Goal: Task Accomplishment & Management: Manage account settings

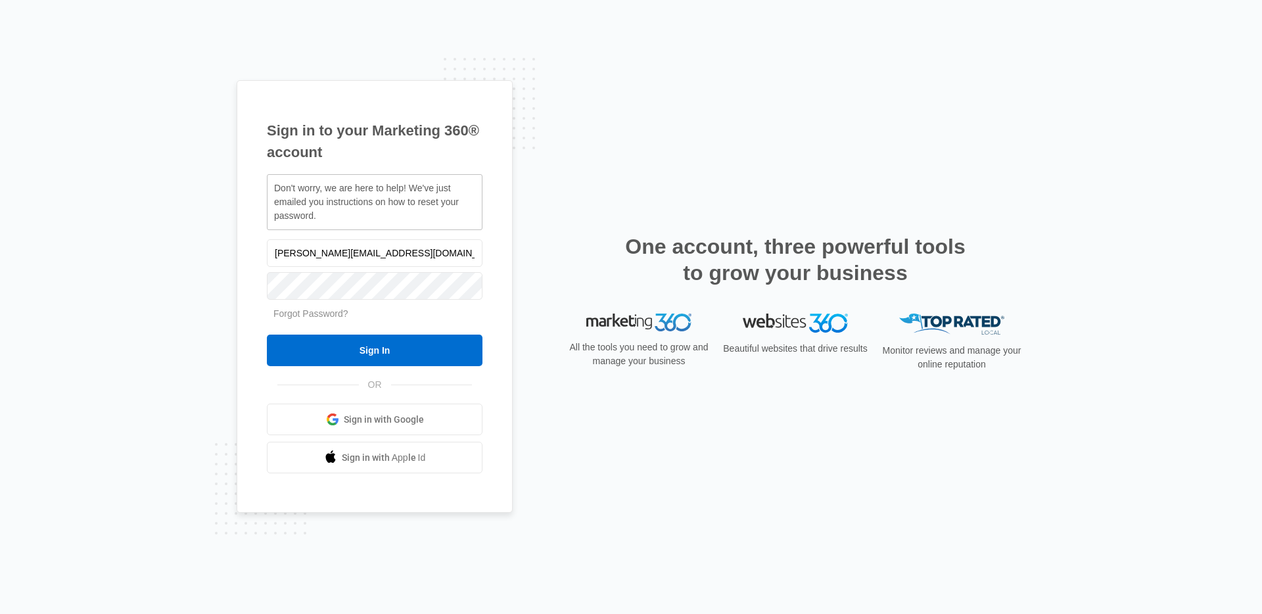
click at [537, 184] on div "Sign in to your Marketing 360® account Don't worry, we are here to help! We've …" at bounding box center [631, 307] width 788 height 454
click at [314, 312] on link "Forgot Password?" at bounding box center [310, 313] width 75 height 11
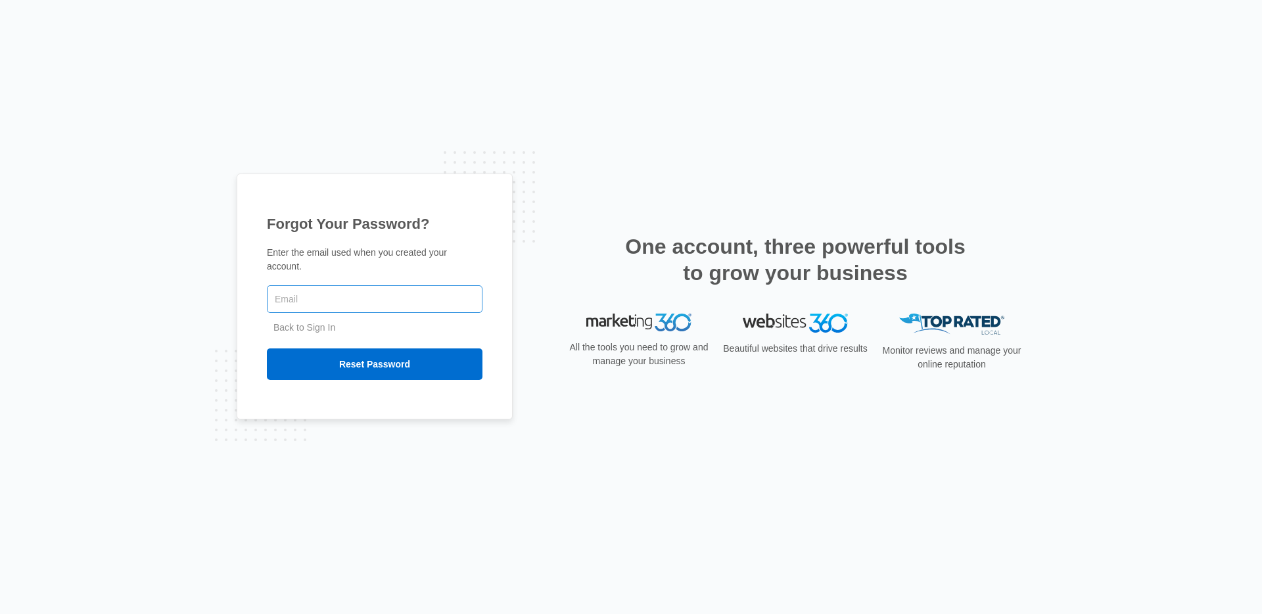
click at [381, 296] on input "text" at bounding box center [375, 299] width 216 height 28
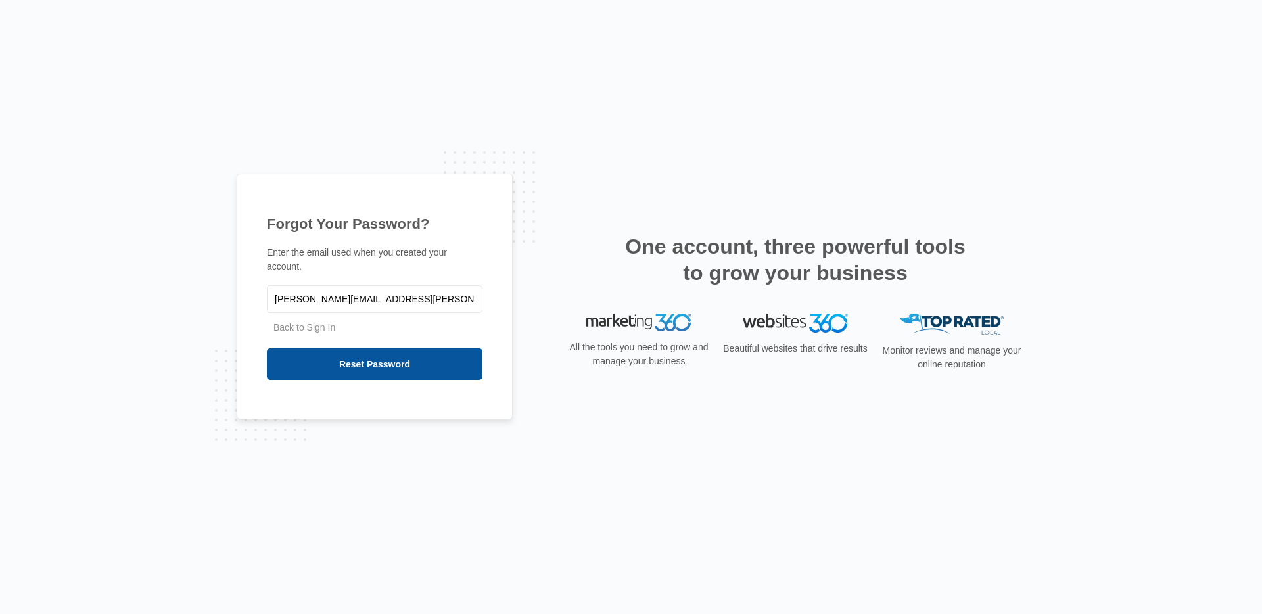
type input "[PERSON_NAME][EMAIL_ADDRESS][PERSON_NAME][DOMAIN_NAME]"
click at [387, 363] on input "Reset Password" at bounding box center [375, 364] width 216 height 32
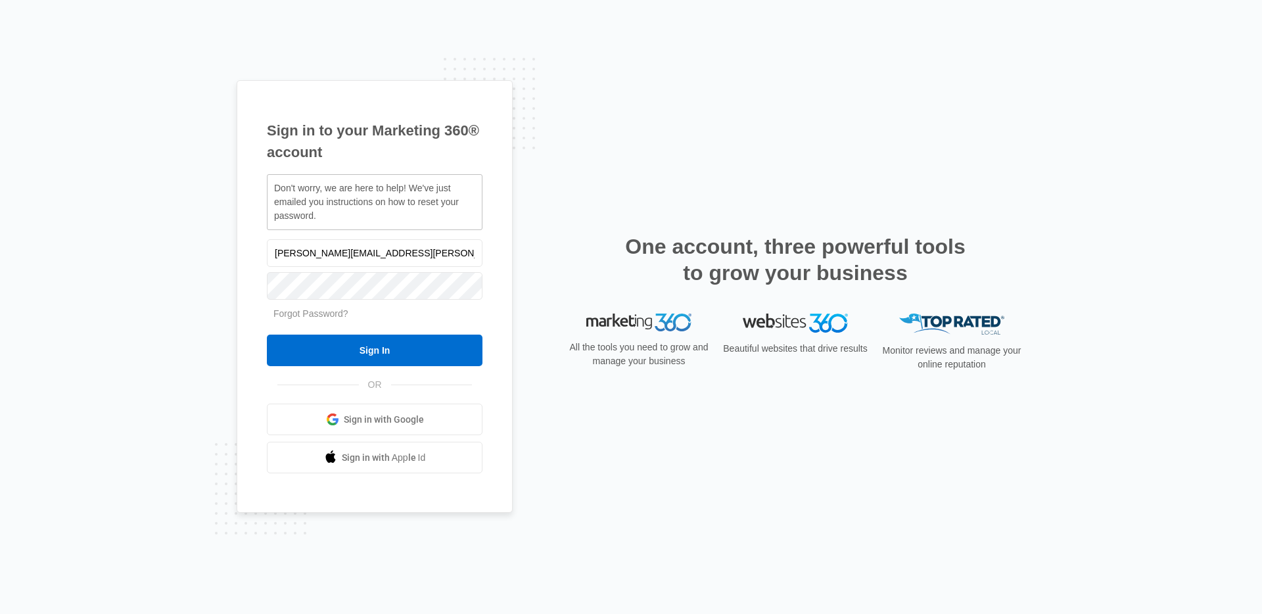
click at [557, 187] on div "Sign in to your Marketing 360® account Don't worry, we are here to help! We've …" at bounding box center [631, 307] width 788 height 454
